Goal: Transaction & Acquisition: Purchase product/service

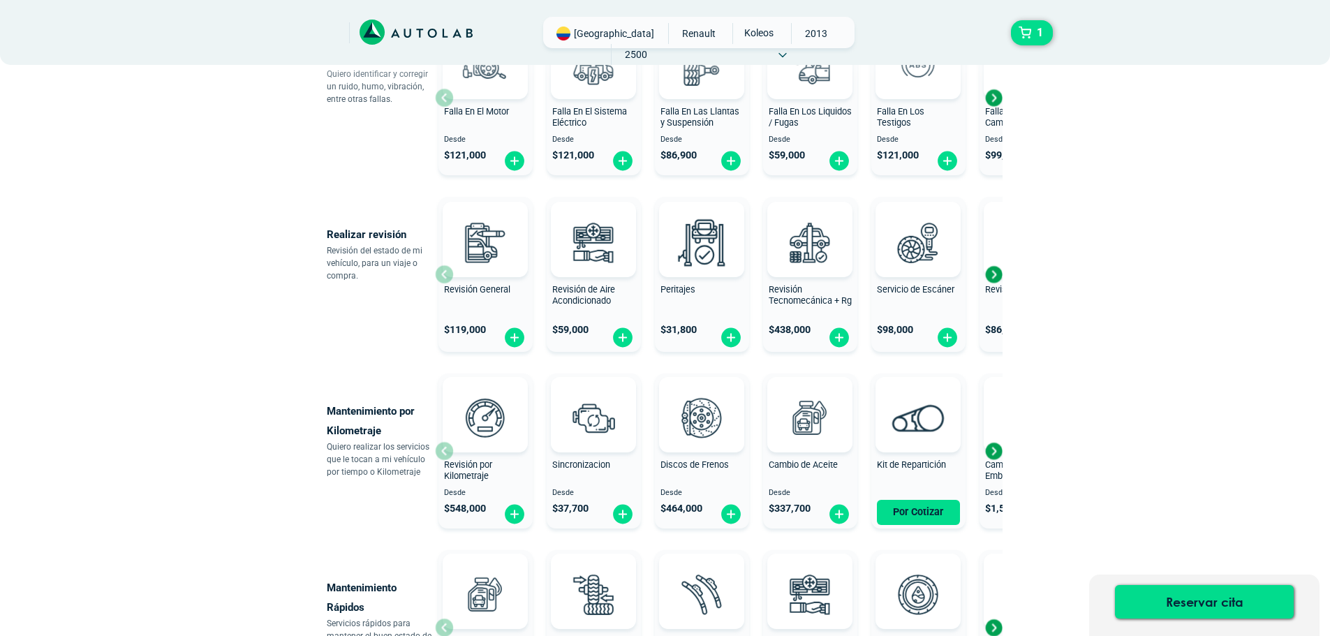
scroll to position [419, 0]
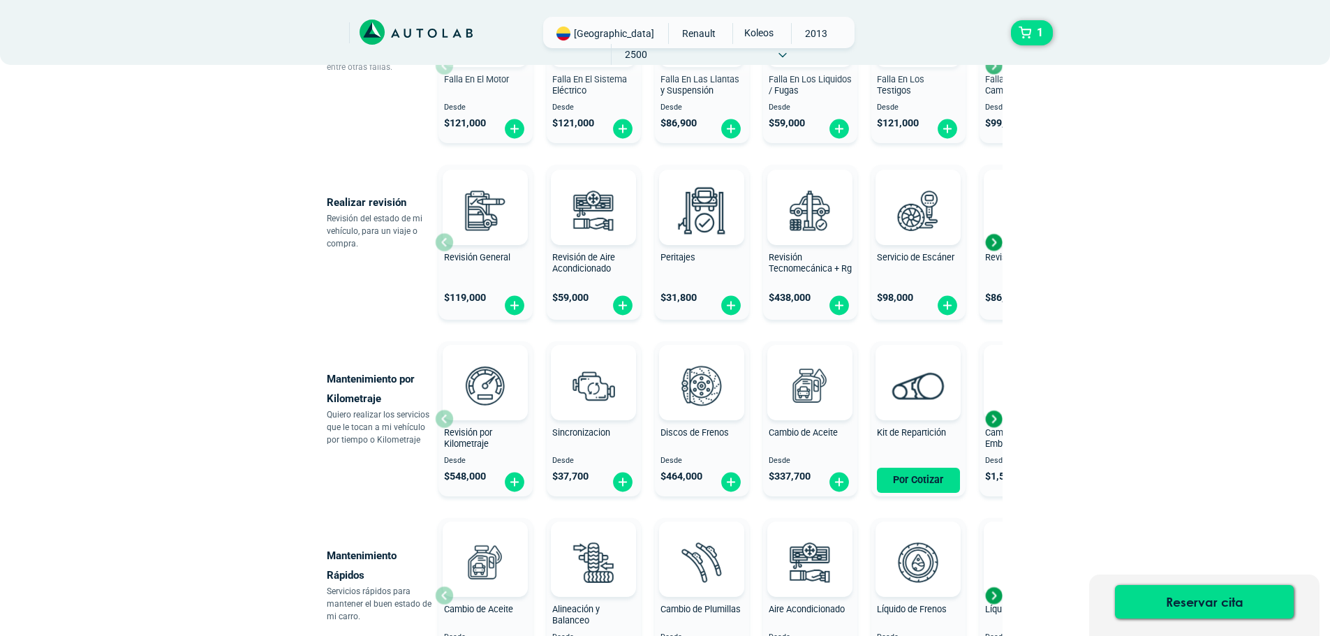
click at [997, 420] on div "Next slide" at bounding box center [993, 418] width 21 height 21
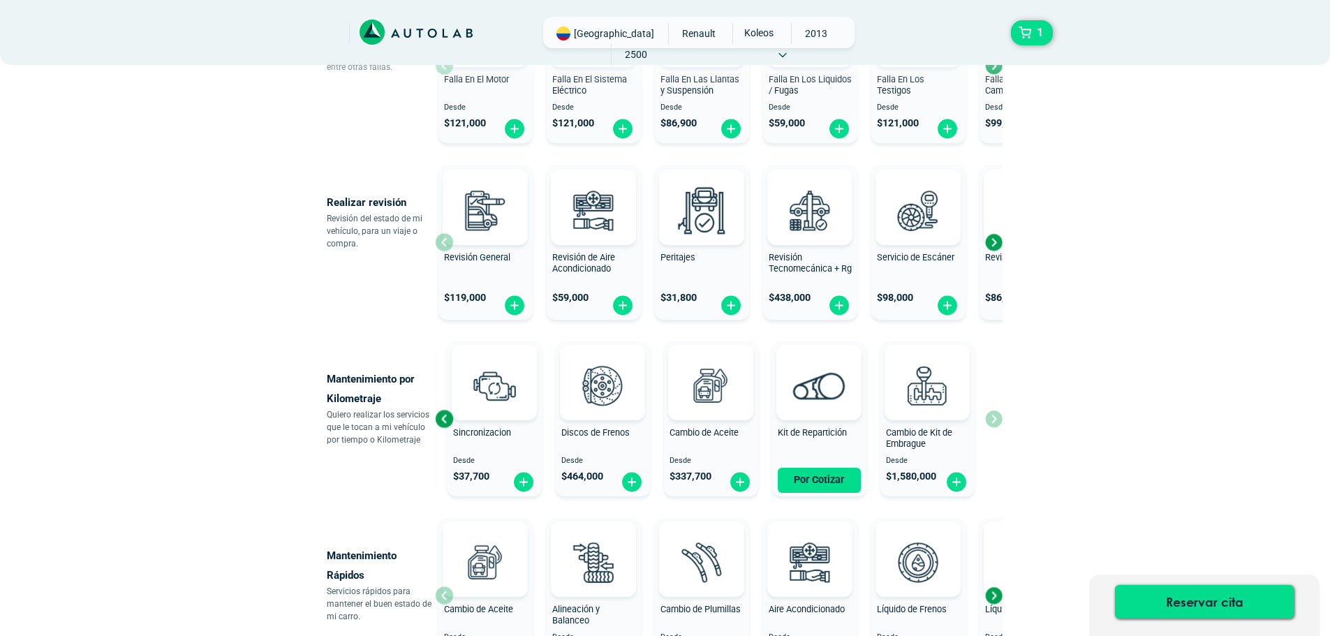
click at [996, 418] on div "Revisión por Kilometraje Desde $ 548,000 Sincronizacion Desde $ 37,700 Discos d…" at bounding box center [718, 419] width 567 height 166
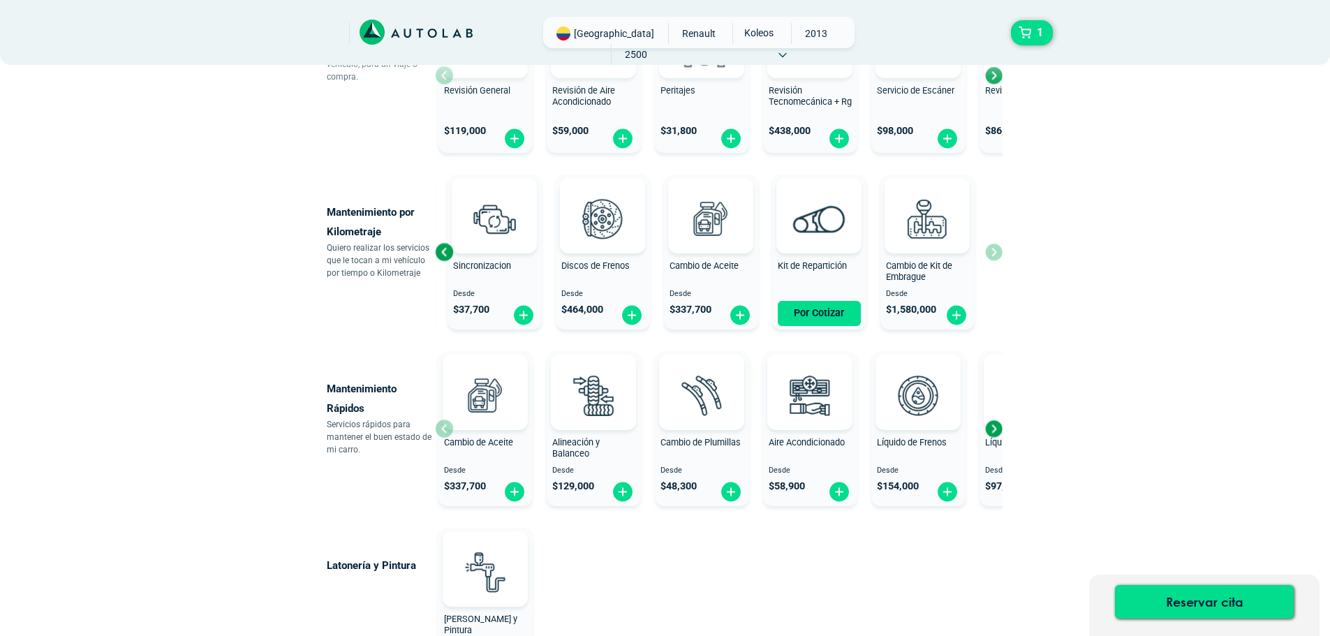
scroll to position [628, 0]
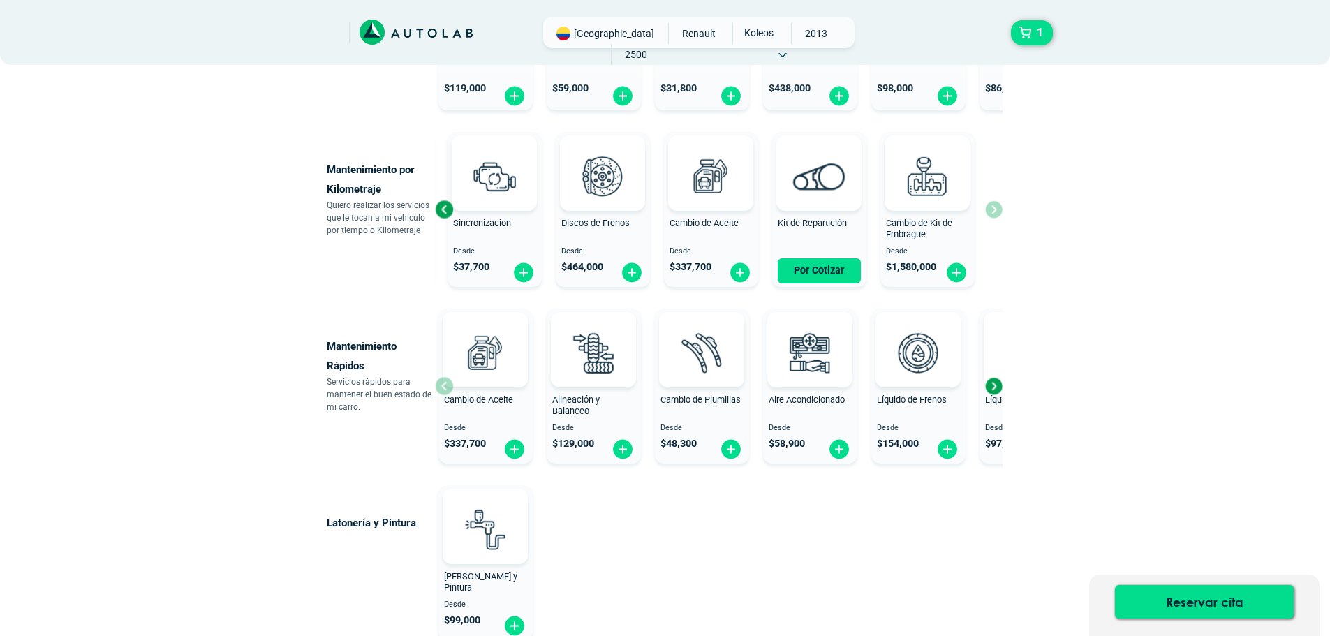
click at [992, 386] on div "Next slide" at bounding box center [993, 385] width 21 height 21
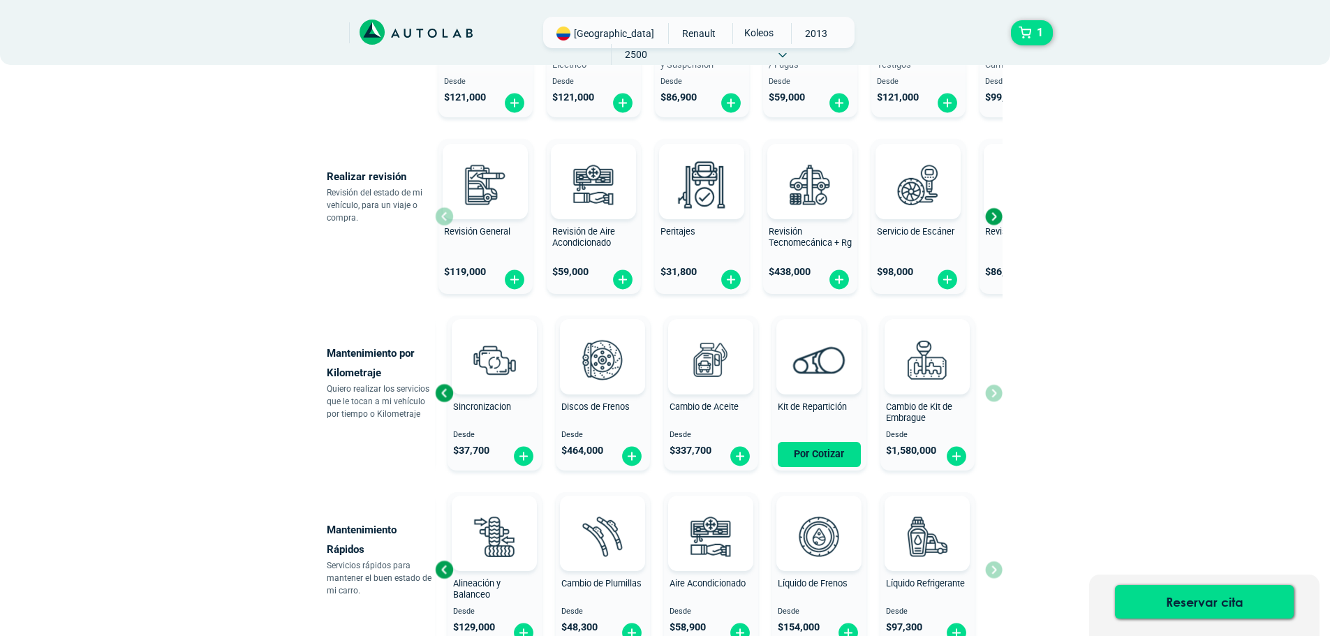
scroll to position [411, 0]
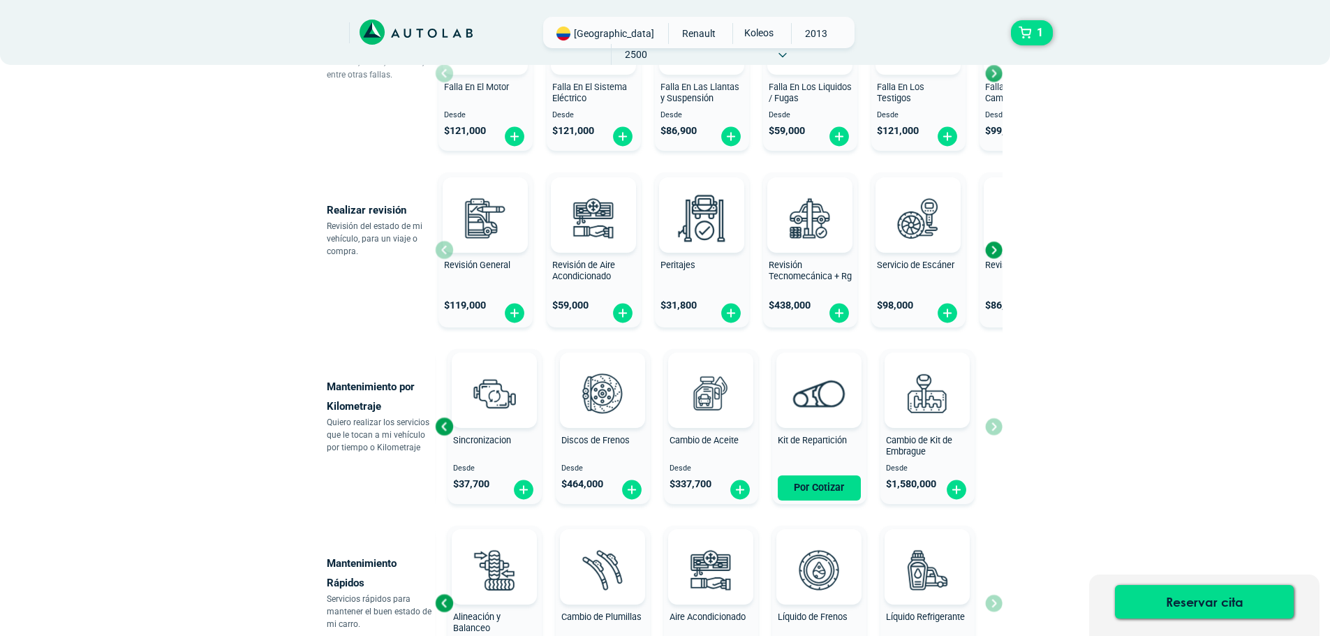
click at [997, 244] on div "Next slide" at bounding box center [993, 249] width 21 height 21
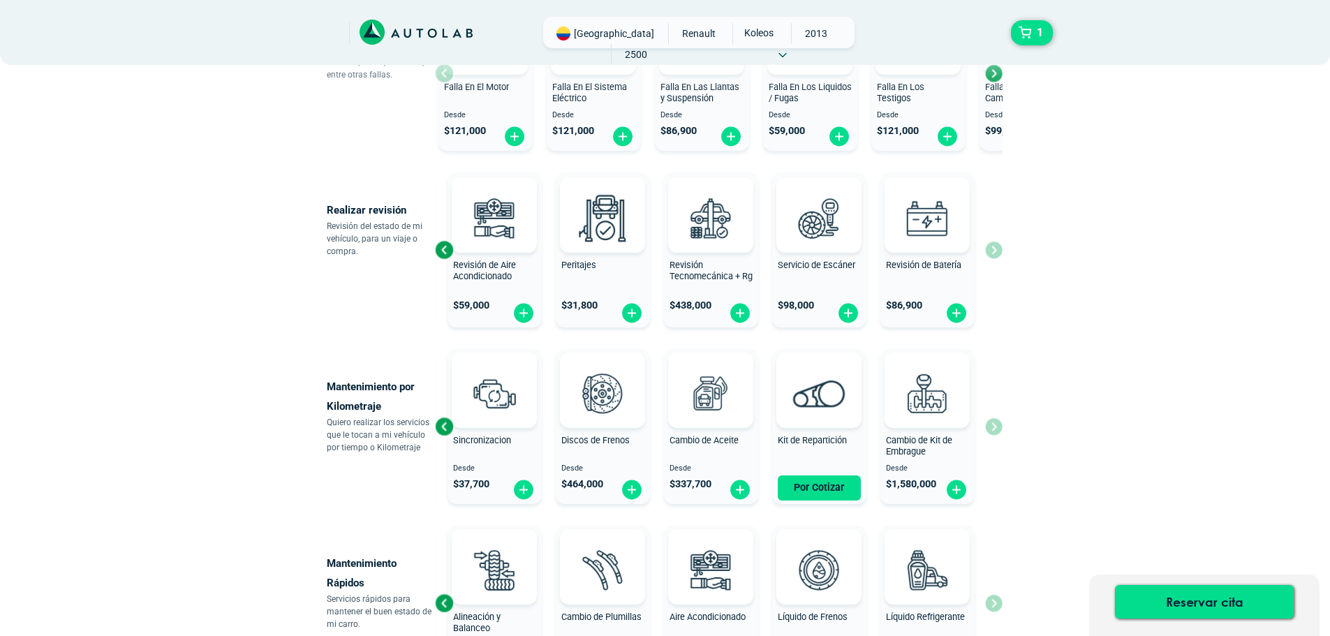
click at [997, 244] on div "Revisión General $ 119,000 Revisión de Aire Acondicionado $ 59,000 Peritajes $ …" at bounding box center [718, 250] width 567 height 166
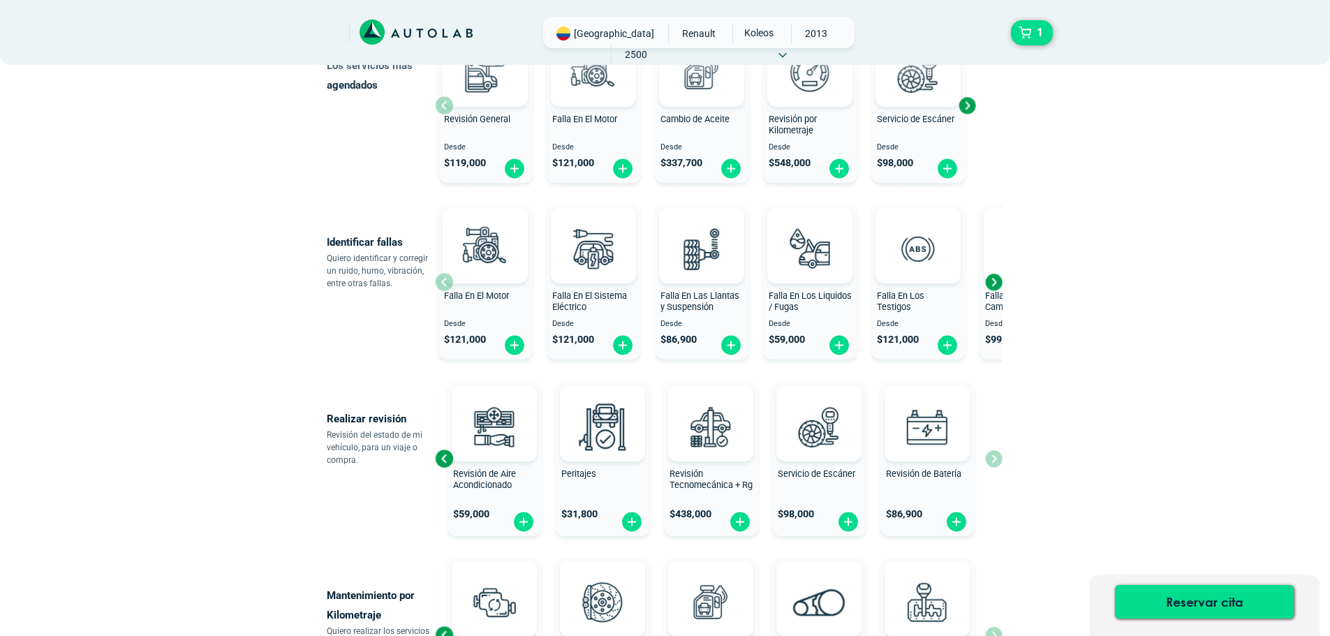
scroll to position [202, 0]
click at [995, 283] on div "Next slide" at bounding box center [993, 282] width 21 height 21
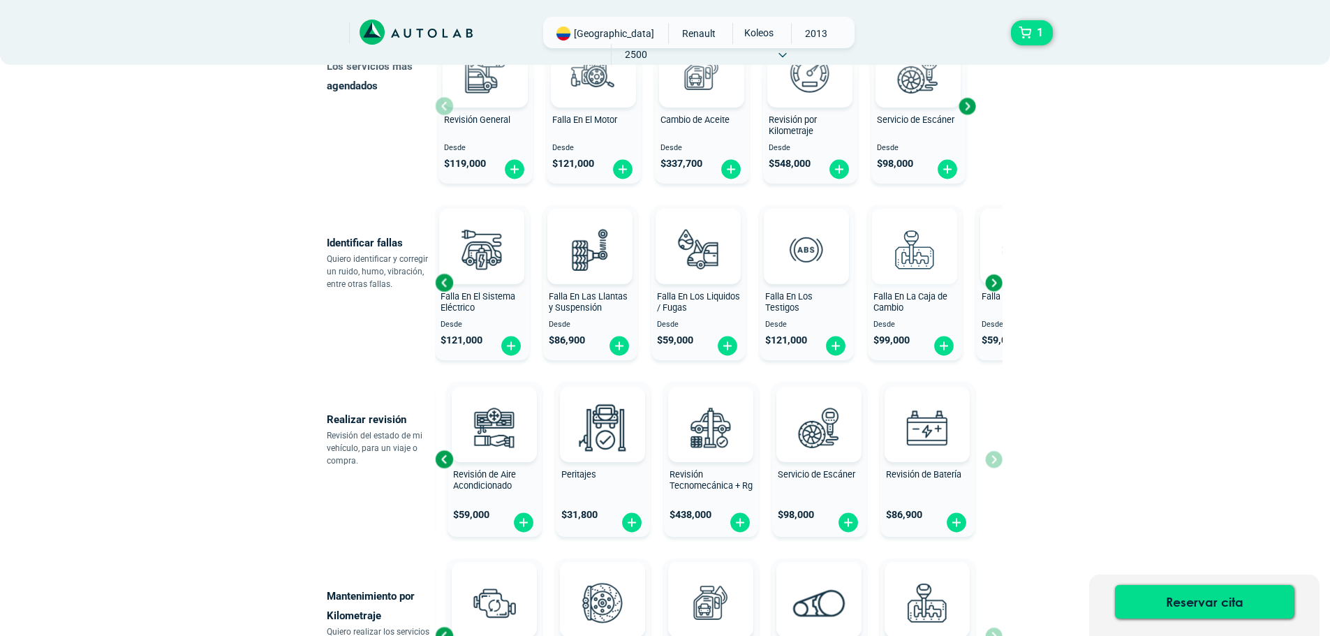
click at [931, 275] on img at bounding box center [914, 248] width 61 height 61
